Goal: Answer question/provide support

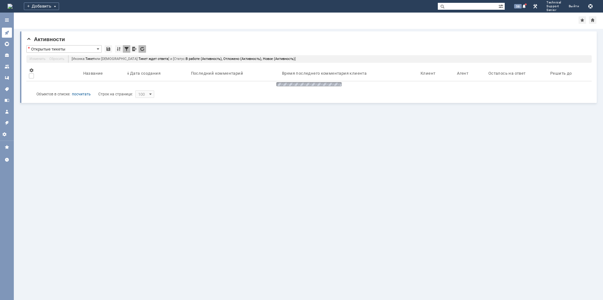
click at [8, 33] on icon at bounding box center [6, 32] width 5 height 5
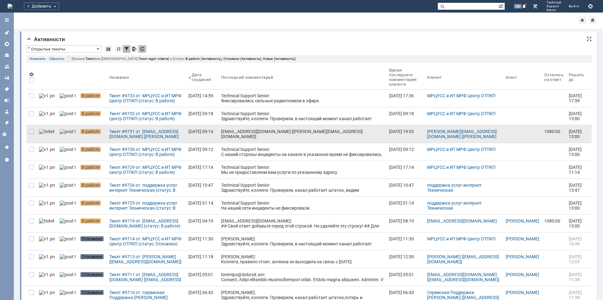
click at [221, 132] on div "[EMAIL_ADDRESS][DOMAIN_NAME] [[PERSON_NAME][EMAIL_ADDRESS][DOMAIN_NAME]]: Колле…" at bounding box center [302, 151] width 163 height 45
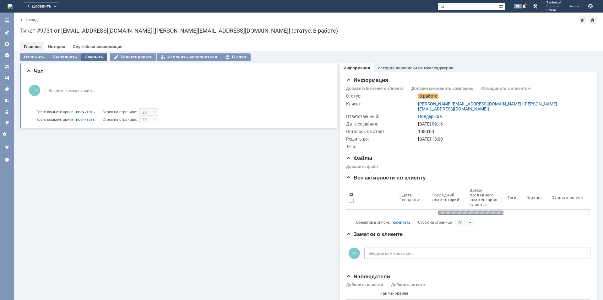
click at [95, 56] on div "Закрыть" at bounding box center [94, 57] width 26 height 8
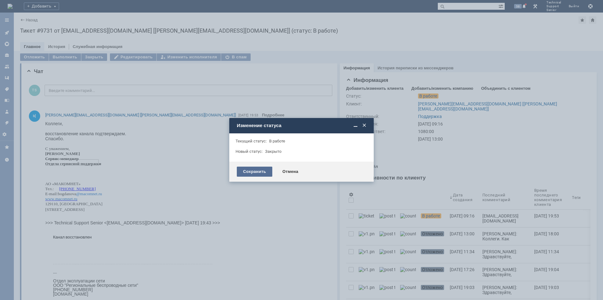
click at [248, 172] on div "Сохранить" at bounding box center [254, 172] width 35 height 10
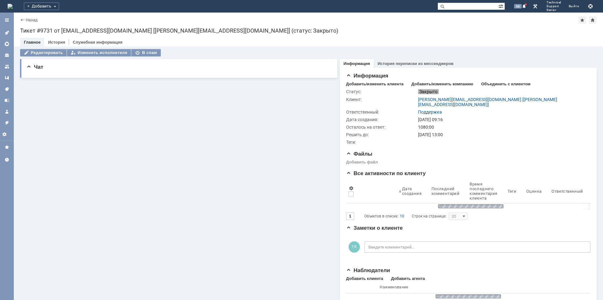
click at [8, 32] on icon at bounding box center [7, 33] width 4 height 4
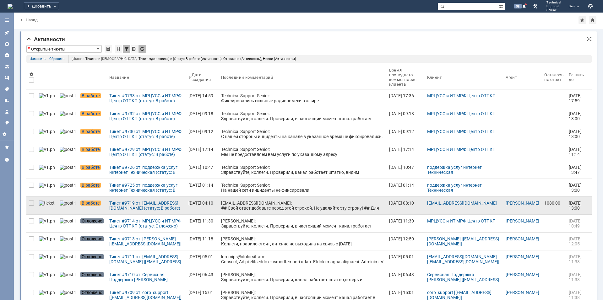
click at [239, 199] on link "[EMAIL_ADDRESS][DOMAIN_NAME]: ## Свой ответ добавьте перед этой строкой. Не уда…" at bounding box center [303, 206] width 168 height 18
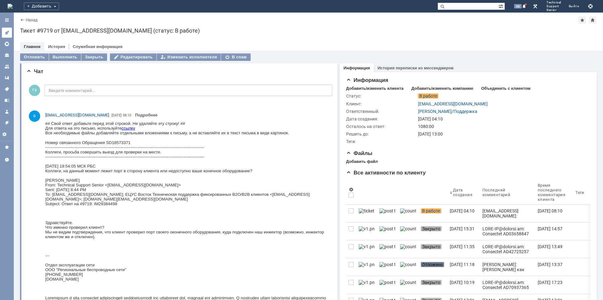
click at [6, 30] on icon at bounding box center [6, 32] width 5 height 5
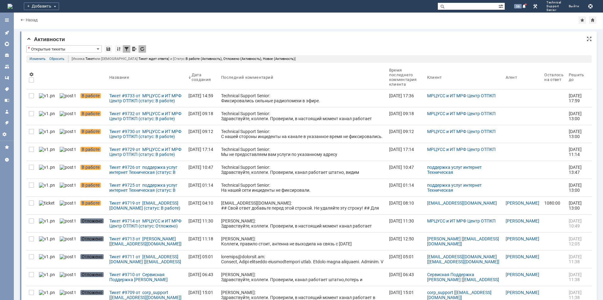
click at [8, 33] on icon at bounding box center [6, 32] width 5 height 5
